Goal: Information Seeking & Learning: Understand process/instructions

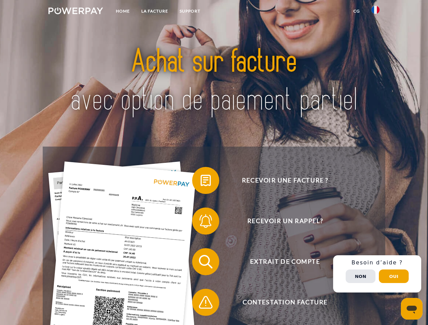
click at [76, 12] on img at bounding box center [75, 10] width 55 height 7
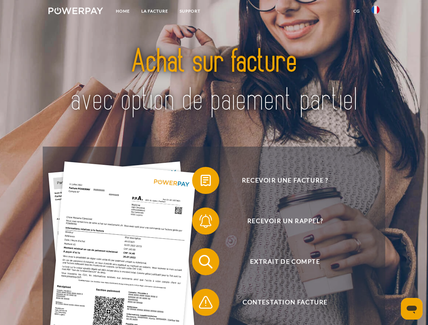
click at [376, 12] on img at bounding box center [375, 10] width 8 height 8
click at [357, 11] on link "CG" at bounding box center [357, 11] width 18 height 12
click at [201, 182] on span at bounding box center [196, 181] width 34 height 34
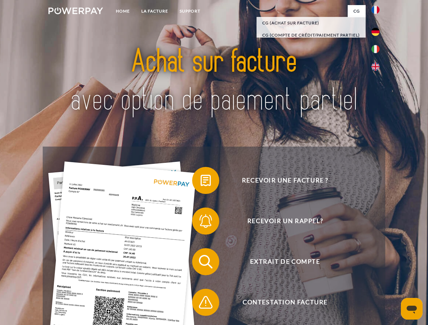
click at [201, 223] on span at bounding box center [196, 221] width 34 height 34
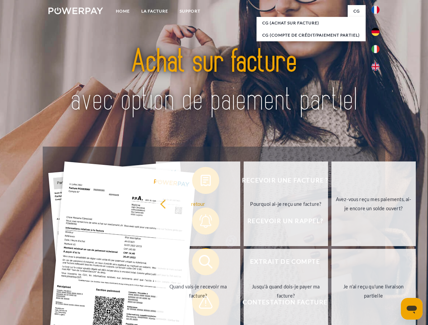
click at [244, 263] on link "Jusqu'à quand dois-je payer ma facture?" at bounding box center [286, 291] width 84 height 85
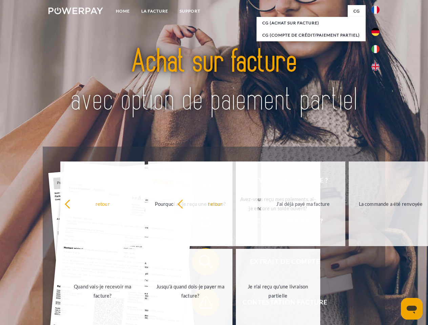
click at [201, 304] on span at bounding box center [196, 303] width 34 height 34
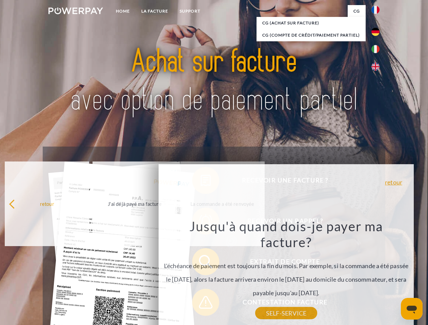
click at [377, 274] on div "Recevoir une facture ? Recevoir un rappel? Extrait de compte retour" at bounding box center [214, 282] width 342 height 271
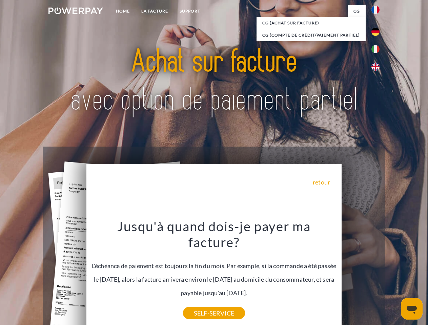
click at [361, 276] on span "Extrait de compte" at bounding box center [285, 261] width 166 height 27
click at [394, 277] on header "Home LA FACTURE Support" at bounding box center [214, 234] width 428 height 468
